Goal: Check status: Check status

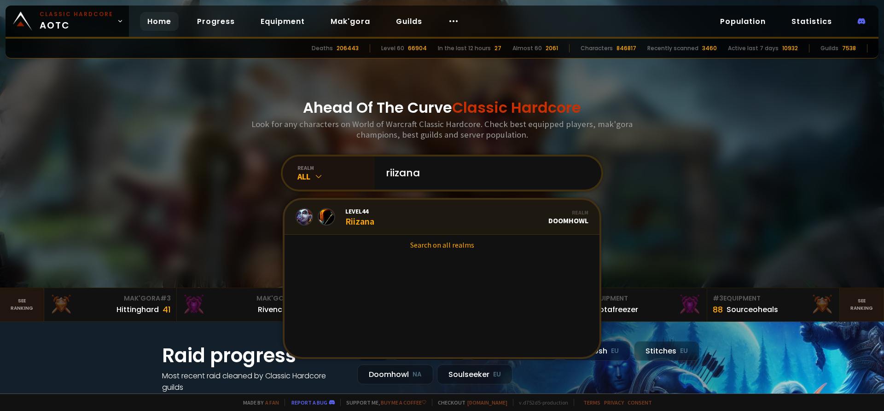
type input "riizana"
click at [413, 222] on link "Level 44 Riizana Realm Doomhowl" at bounding box center [442, 217] width 315 height 35
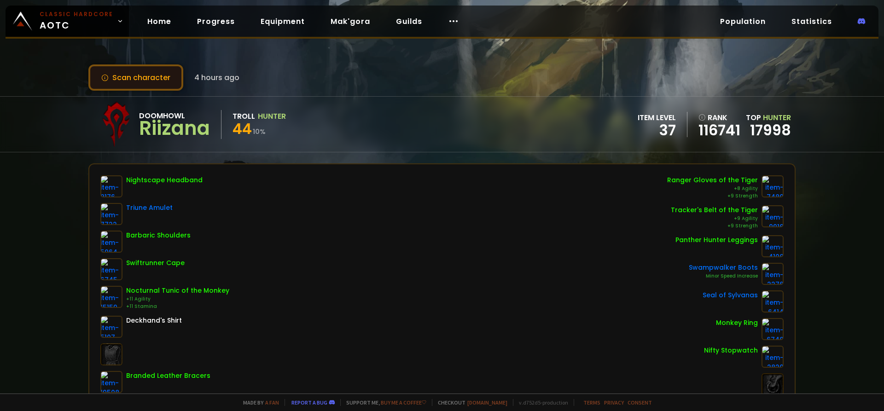
click at [159, 86] on button "Scan character" at bounding box center [135, 77] width 95 height 26
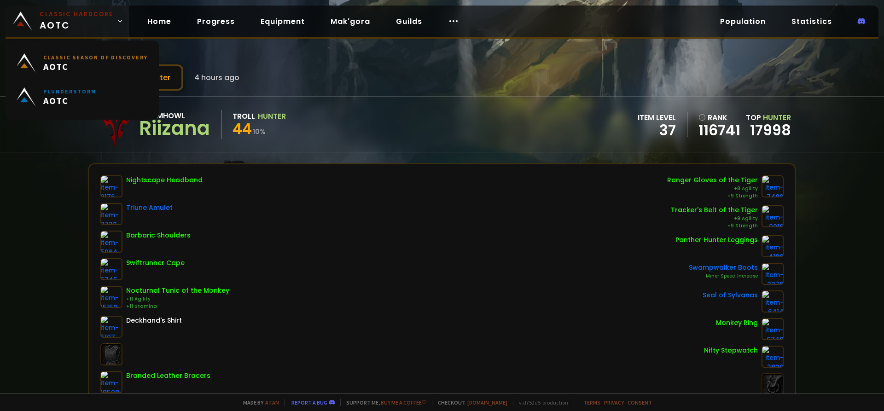
click at [88, 14] on small "Classic Hardcore" at bounding box center [77, 14] width 74 height 8
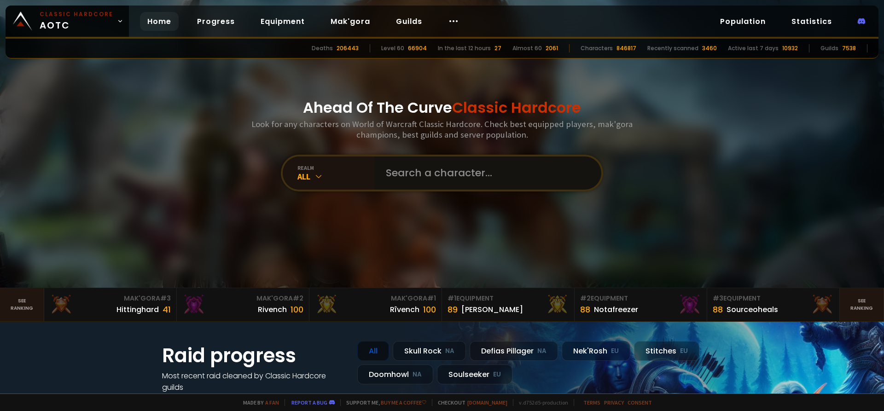
click at [479, 186] on input "text" at bounding box center [485, 173] width 210 height 33
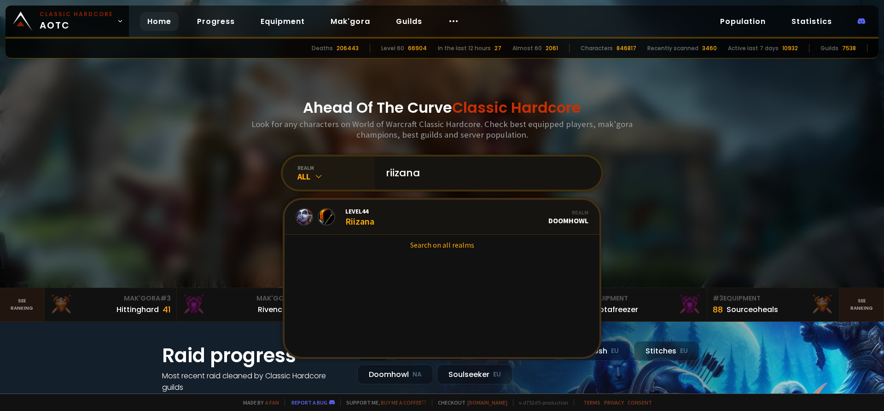
drag, startPoint x: 412, startPoint y: 172, endPoint x: 281, endPoint y: 168, distance: 130.9
click at [289, 168] on div "realm All riizana Level 44 Riizana Realm Doomhowl Search on all realms" at bounding box center [442, 173] width 322 height 37
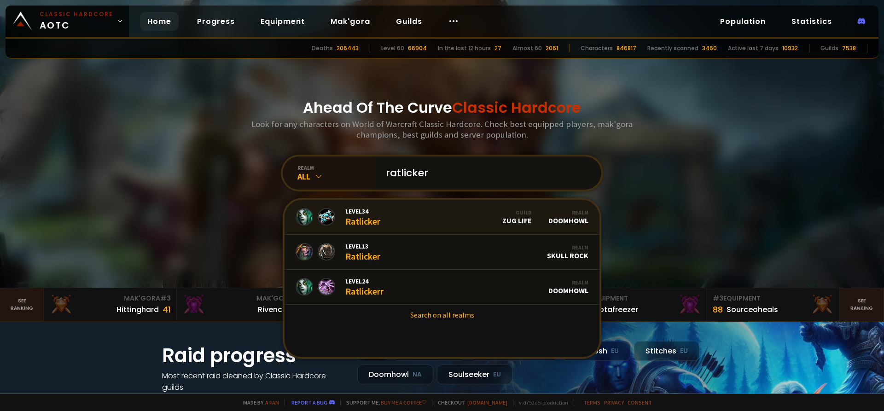
type input "ratlicker"
click at [385, 217] on link "Level 34 Ratlicker Guild Zug Life Realm Doomhowl" at bounding box center [442, 217] width 315 height 35
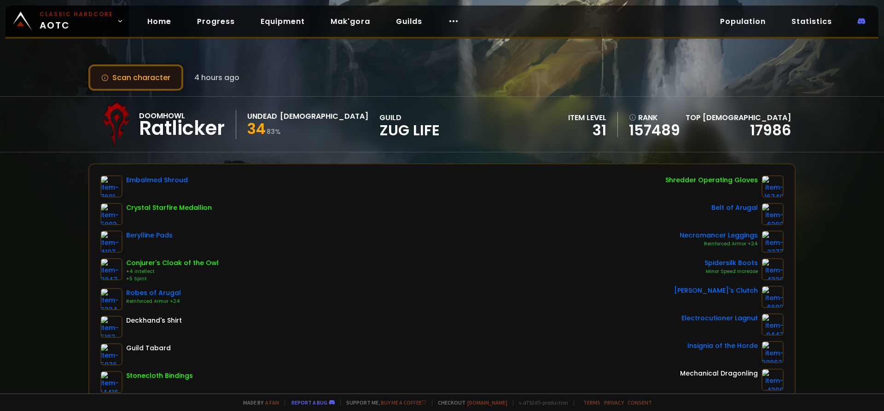
click at [157, 80] on button "Scan character" at bounding box center [135, 77] width 95 height 26
click at [147, 76] on button "Scan character" at bounding box center [135, 77] width 95 height 26
click at [156, 76] on button "Scan character" at bounding box center [135, 77] width 95 height 26
click at [160, 73] on button "Scan character" at bounding box center [135, 77] width 95 height 26
